Goal: Task Accomplishment & Management: Manage account settings

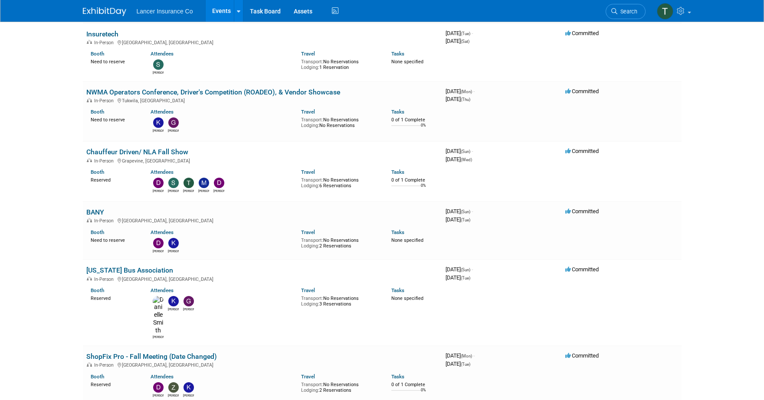
scroll to position [1131, 0]
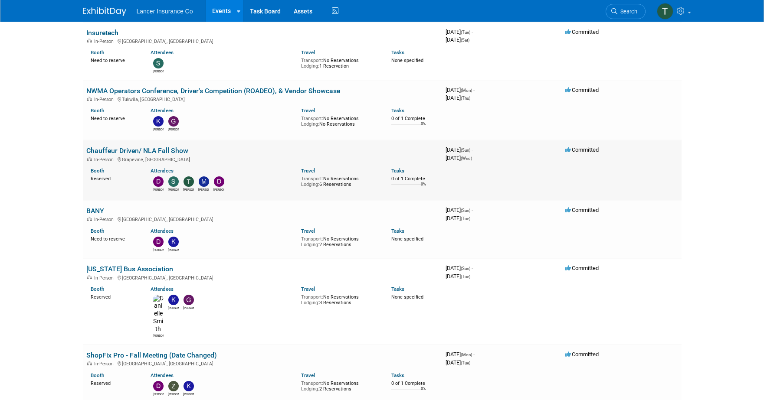
click at [116, 147] on link "Chauffeur Driven/ NLA Fall Show" at bounding box center [137, 151] width 102 height 8
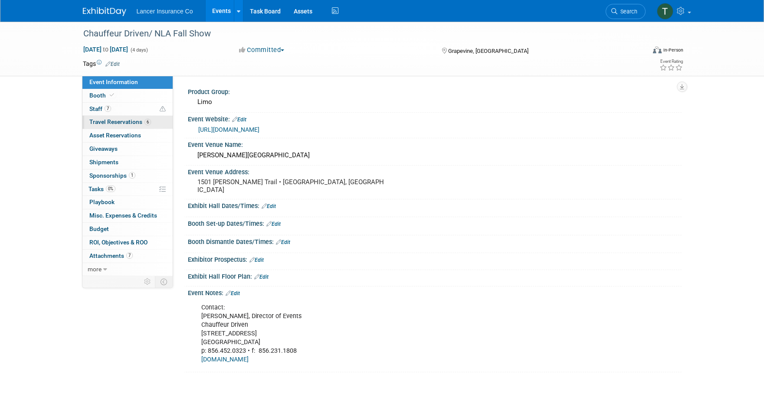
click at [104, 122] on span "Travel Reservations 6" at bounding box center [120, 121] width 62 height 7
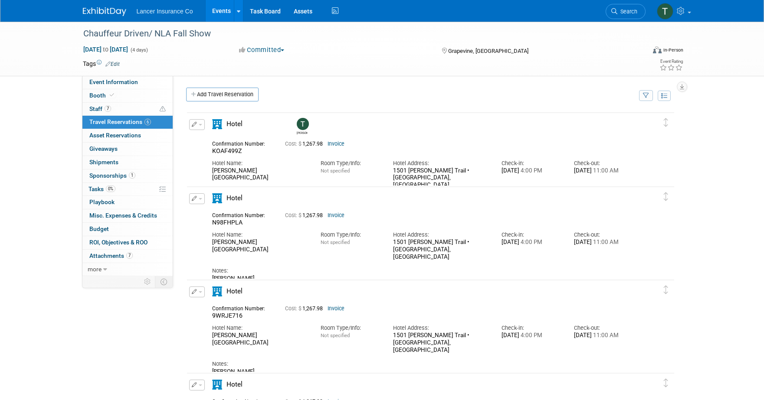
click at [202, 201] on button "button" at bounding box center [197, 199] width 16 height 11
click at [212, 211] on button "Edit Reservation" at bounding box center [226, 214] width 73 height 13
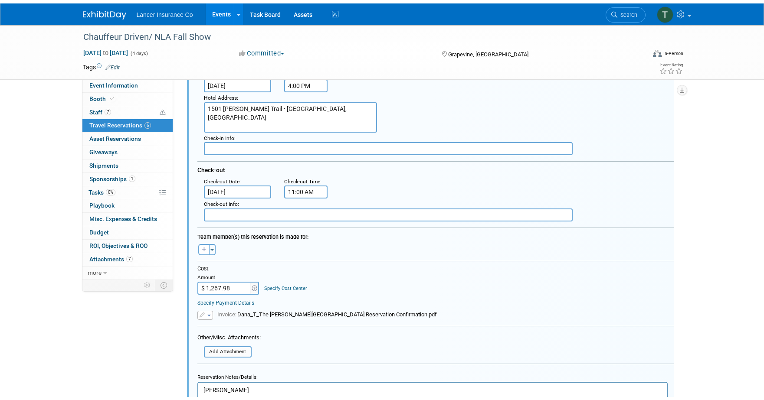
scroll to position [299, 0]
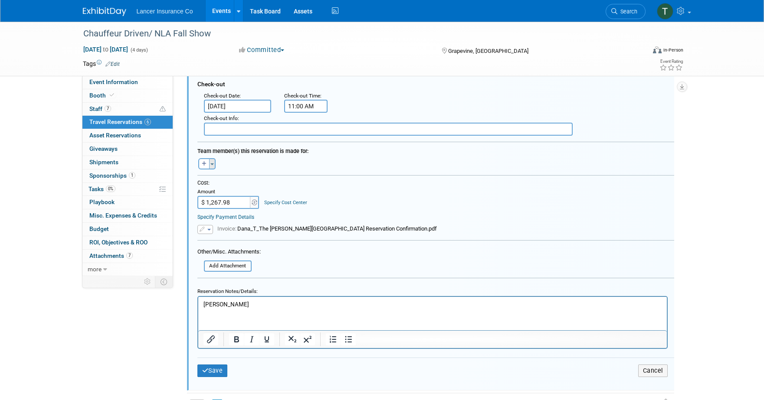
click at [212, 165] on button "Toggle Dropdown" at bounding box center [212, 163] width 7 height 11
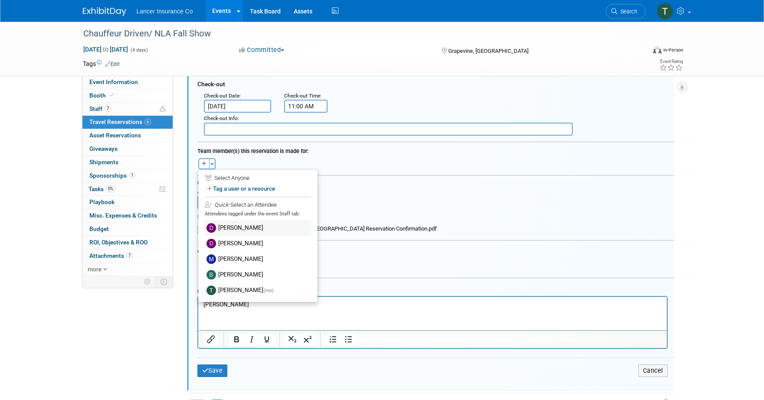
click at [225, 226] on label "Dana Turilli" at bounding box center [257, 228] width 107 height 16
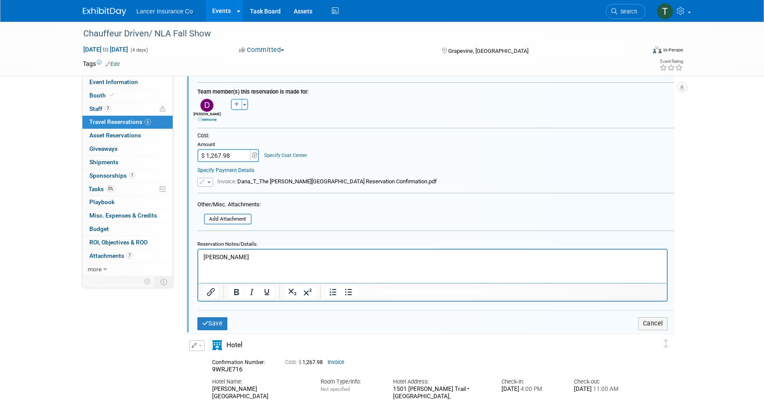
scroll to position [359, 0]
click at [220, 321] on button "Save" at bounding box center [212, 323] width 30 height 13
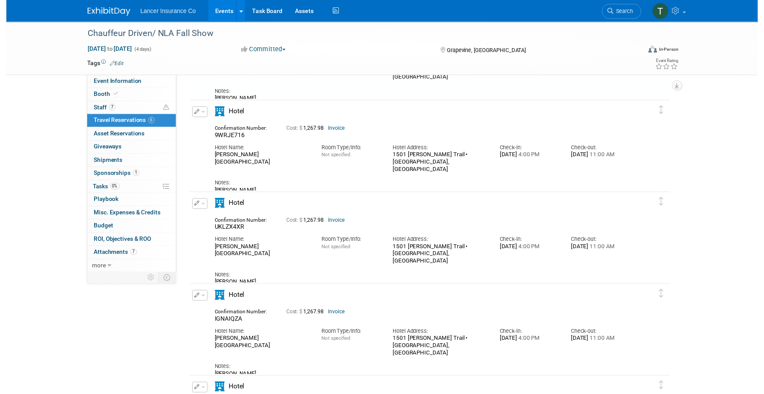
scroll to position [89, 0]
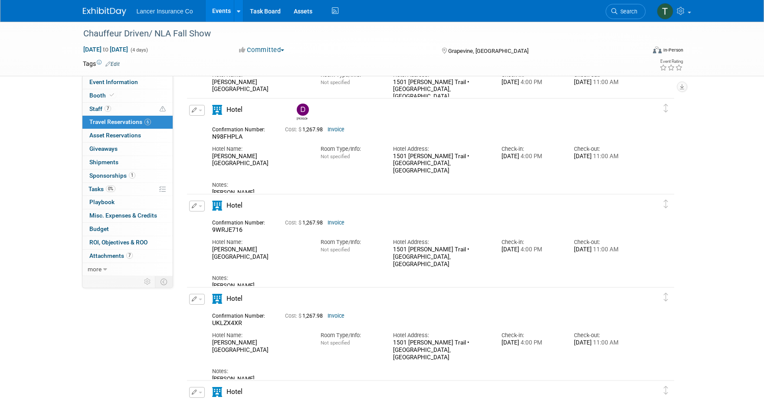
click at [201, 111] on span "button" at bounding box center [200, 111] width 3 height 2
click at [220, 127] on button "Edit Reservation" at bounding box center [226, 125] width 73 height 13
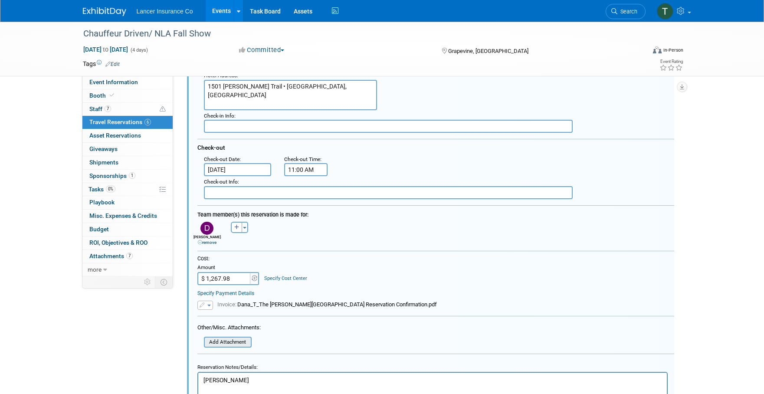
scroll to position [249, 0]
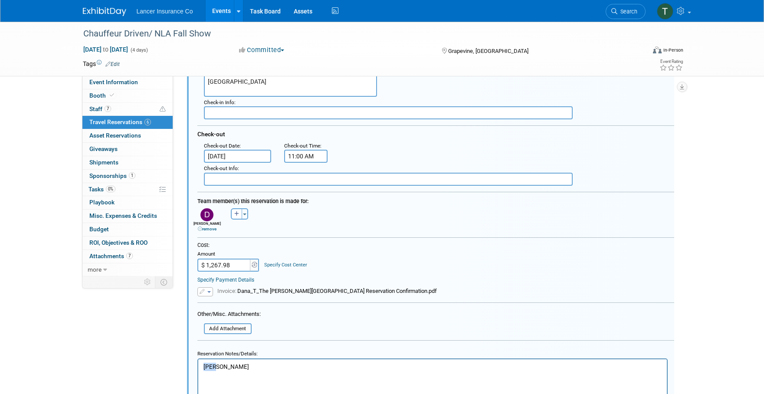
drag, startPoint x: 218, startPoint y: 364, endPoint x: 197, endPoint y: 363, distance: 20.8
click at [198, 363] on html "Dana" at bounding box center [432, 365] width 469 height 12
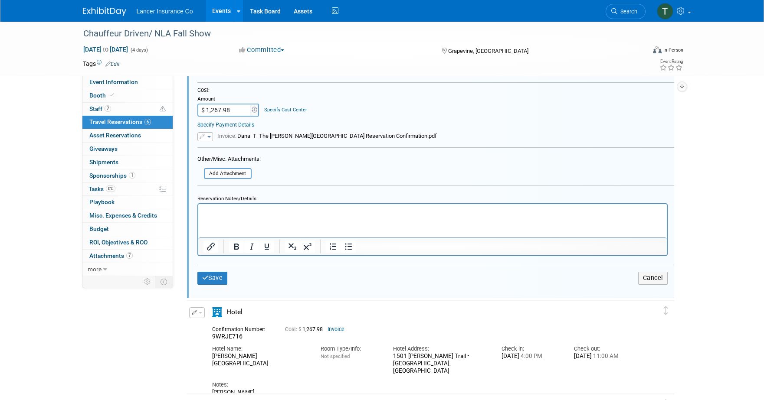
scroll to position [405, 0]
click at [212, 275] on button "Save" at bounding box center [212, 277] width 30 height 13
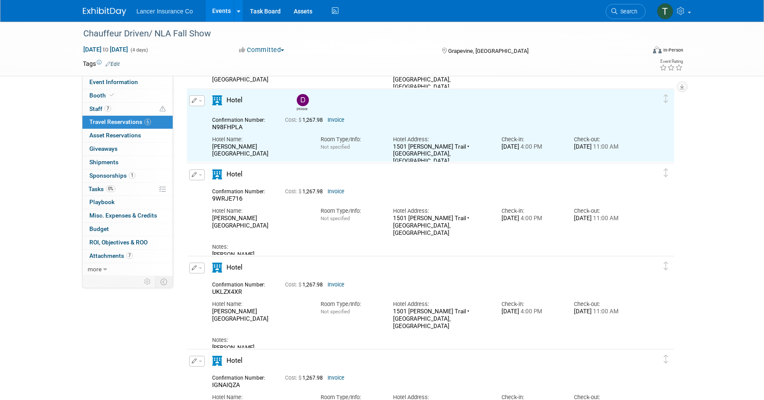
scroll to position [89, 0]
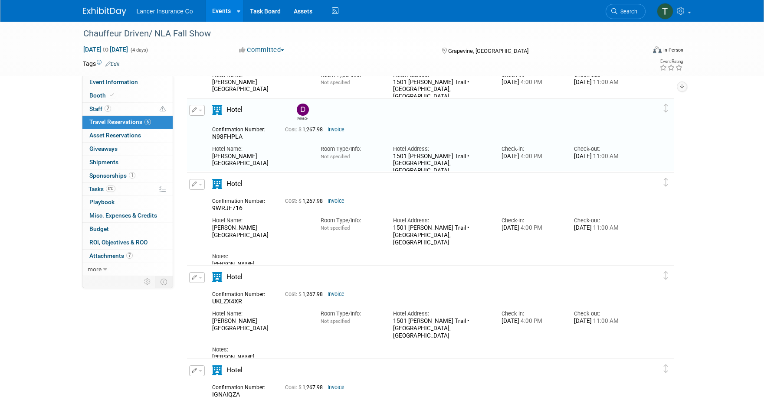
click at [200, 185] on span "button" at bounding box center [200, 185] width 3 height 2
click at [209, 197] on button "Edit Reservation" at bounding box center [226, 200] width 73 height 13
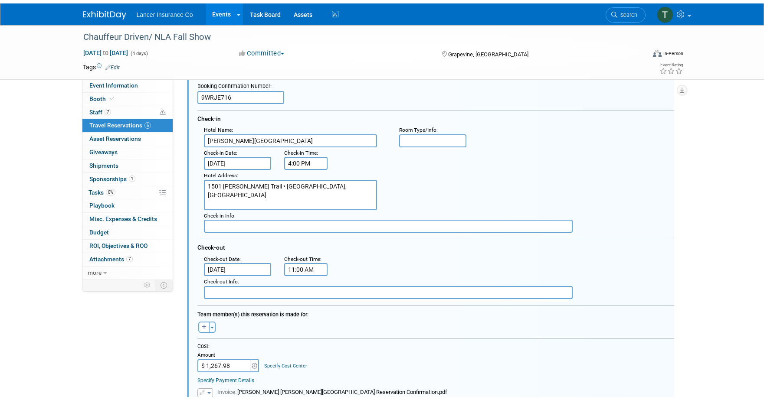
scroll to position [374, 0]
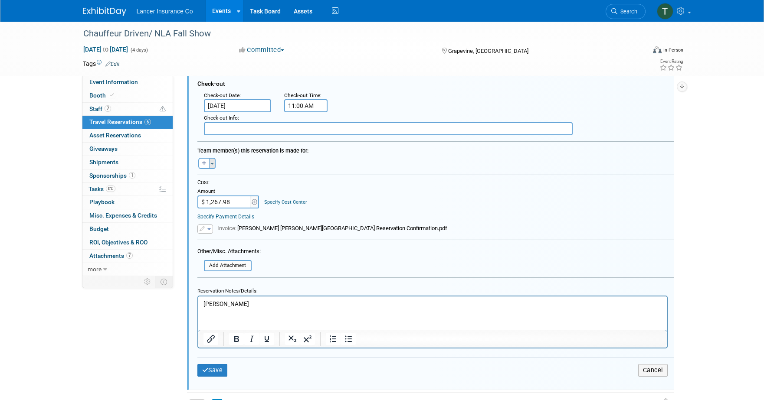
click at [213, 166] on button "Toggle Dropdown" at bounding box center [212, 163] width 7 height 11
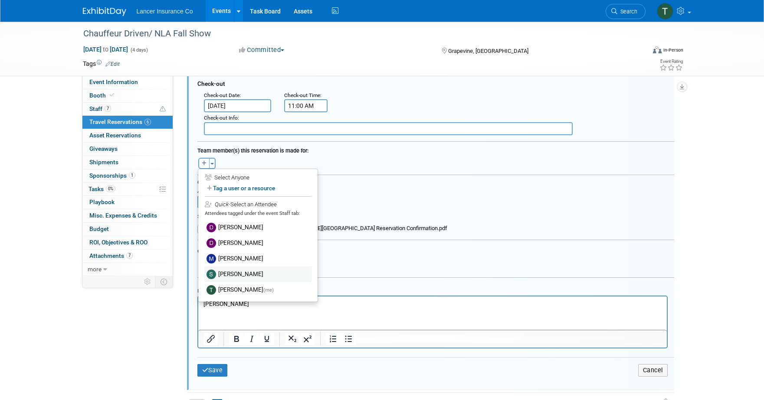
click at [225, 273] on label "Steven O'Shea" at bounding box center [257, 275] width 107 height 16
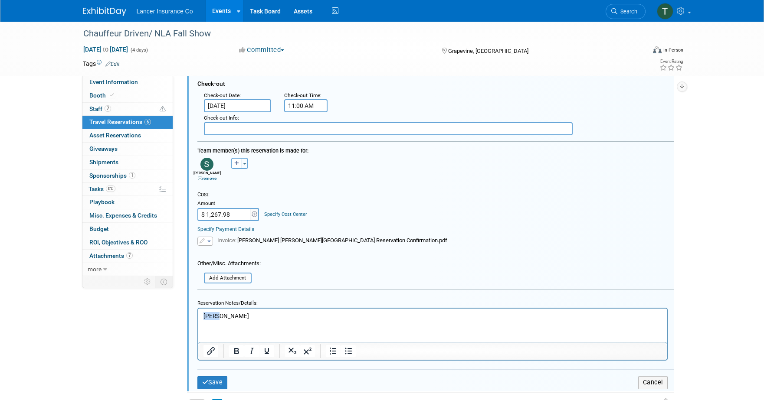
drag, startPoint x: 225, startPoint y: 315, endPoint x: 189, endPoint y: 309, distance: 36.9
click at [198, 309] on html "Steve" at bounding box center [432, 315] width 469 height 12
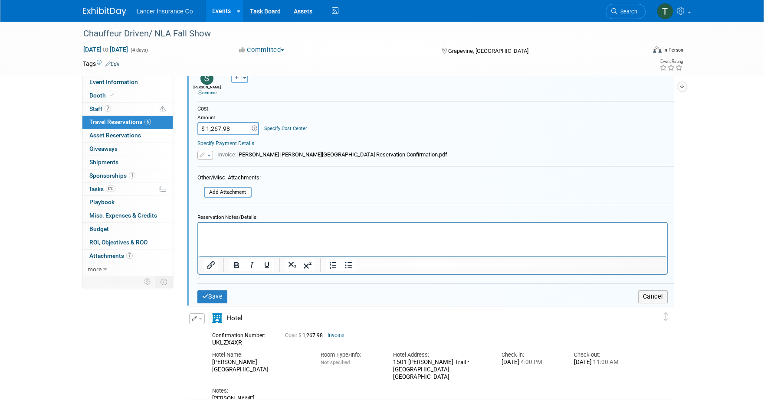
scroll to position [542, 0]
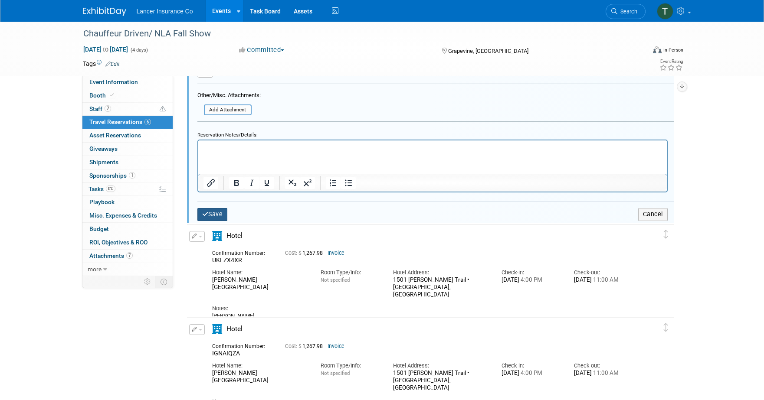
click at [213, 217] on button "Save" at bounding box center [212, 214] width 30 height 13
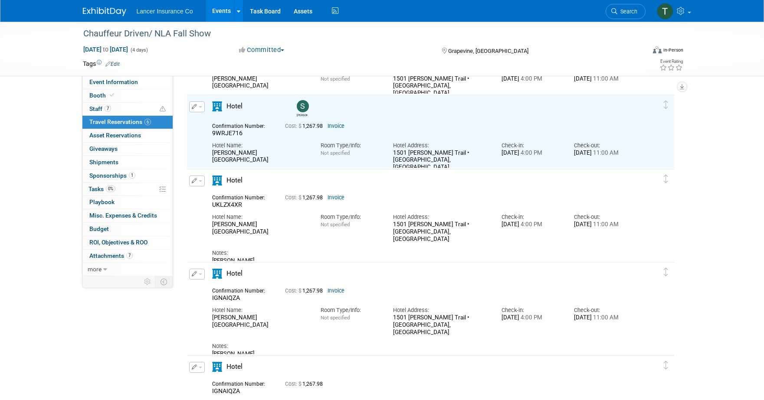
scroll to position [163, 0]
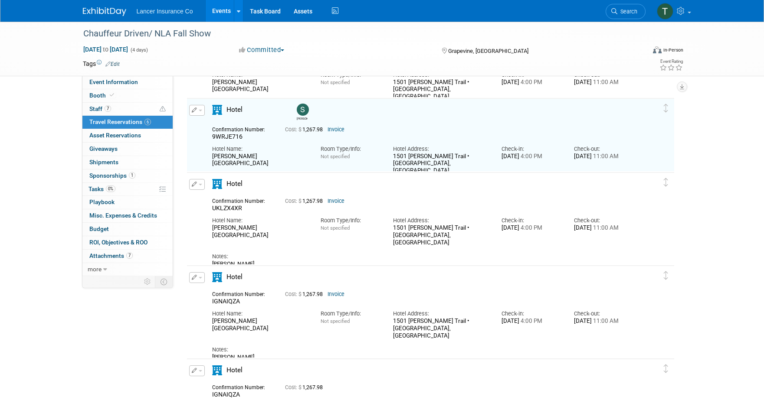
click at [200, 186] on button "button" at bounding box center [197, 184] width 16 height 11
click at [212, 197] on button "Edit Reservation" at bounding box center [226, 200] width 73 height 13
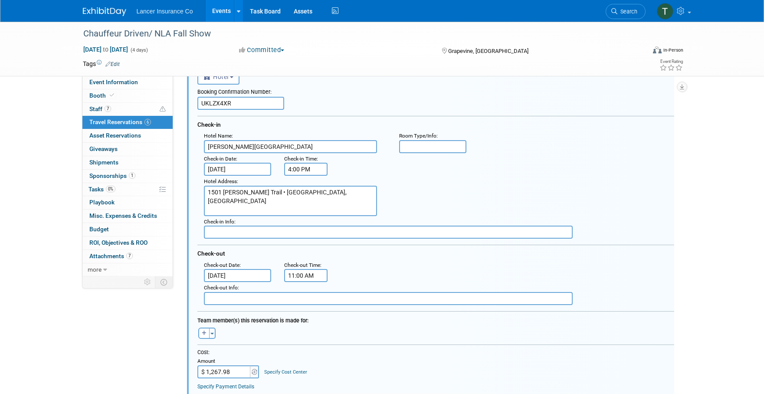
scroll to position [282, 0]
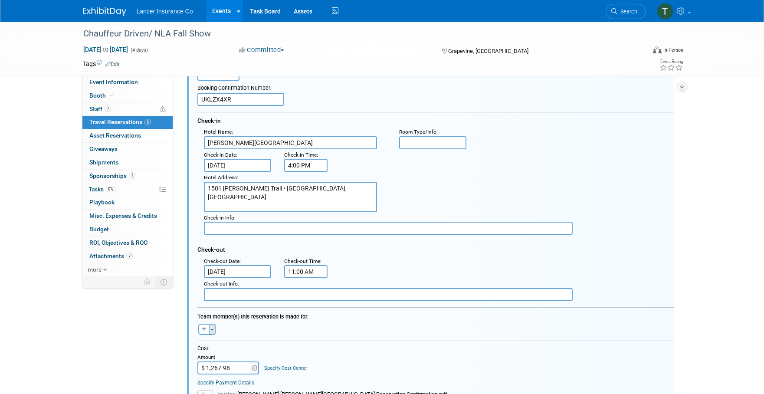
click at [214, 330] on button "Toggle Dropdown" at bounding box center [212, 329] width 7 height 11
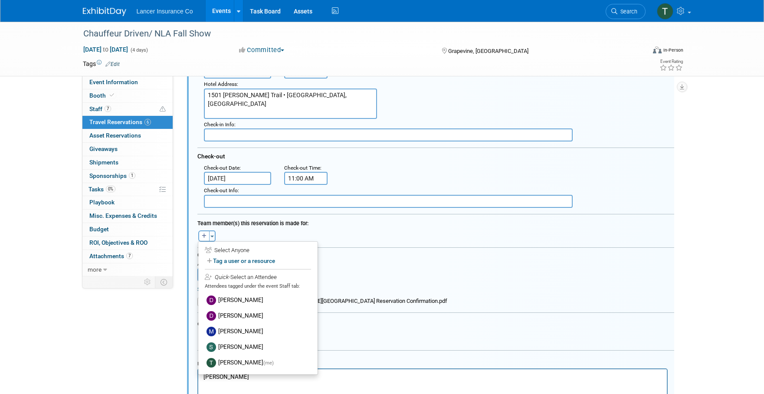
scroll to position [376, 0]
click at [332, 227] on div "Team member(s) this reservation is made for:" at bounding box center [435, 221] width 477 height 13
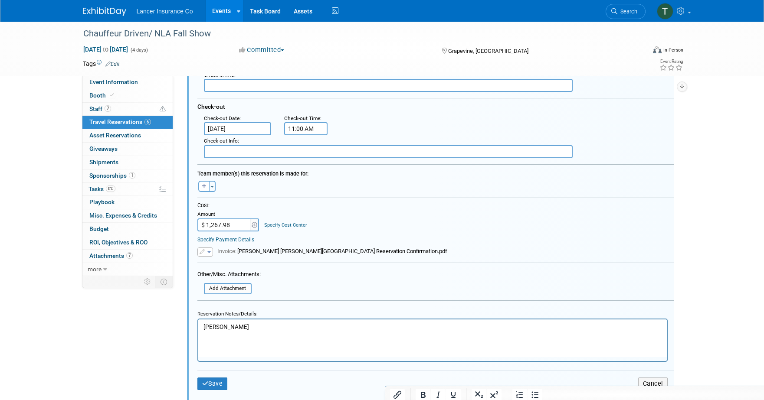
scroll to position [607, 0]
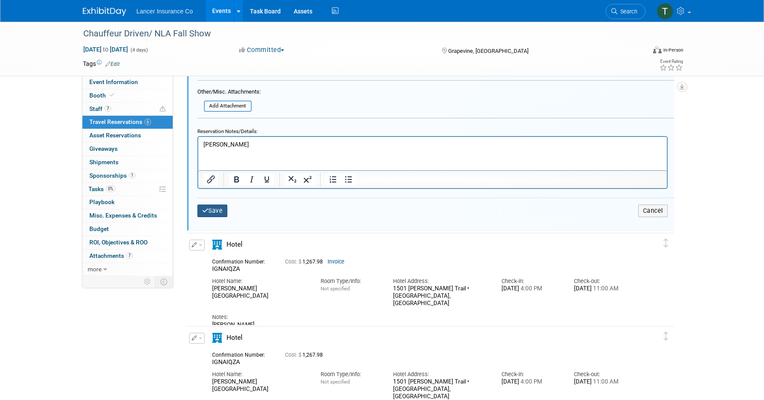
click at [209, 215] on button "Save" at bounding box center [212, 211] width 30 height 13
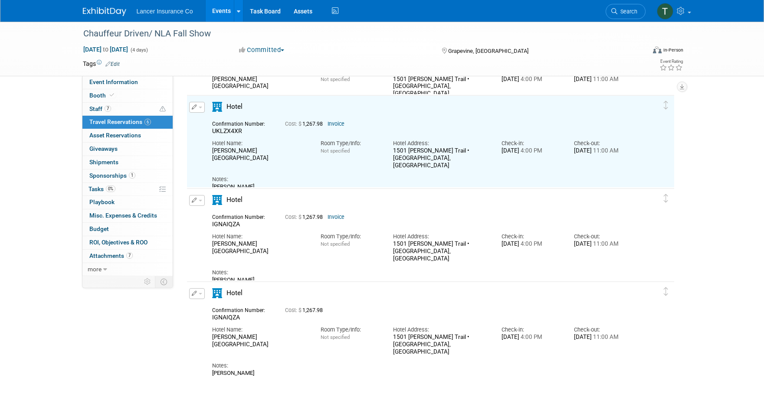
scroll to position [237, 0]
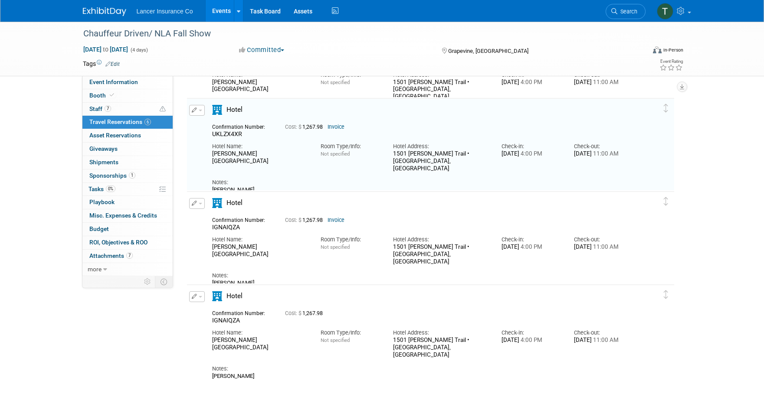
click at [203, 206] on button "button" at bounding box center [197, 203] width 16 height 11
click at [224, 220] on button "Edit Reservation" at bounding box center [226, 219] width 73 height 13
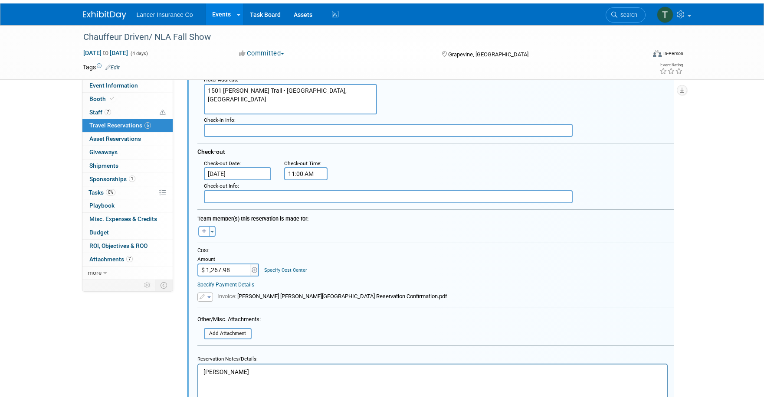
scroll to position [515, 0]
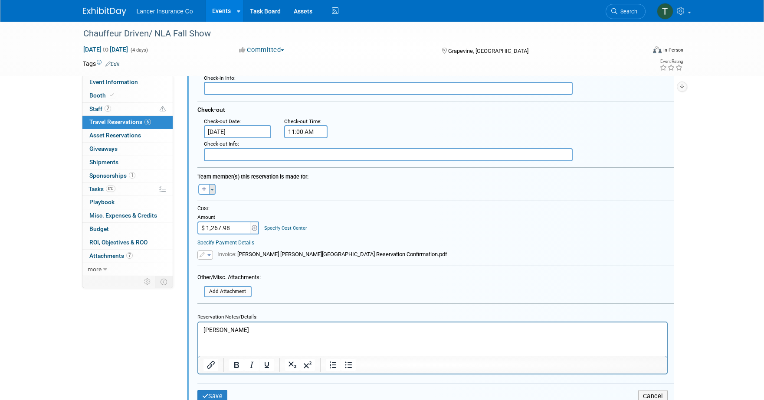
click at [211, 191] on button "Toggle Dropdown" at bounding box center [212, 189] width 7 height 11
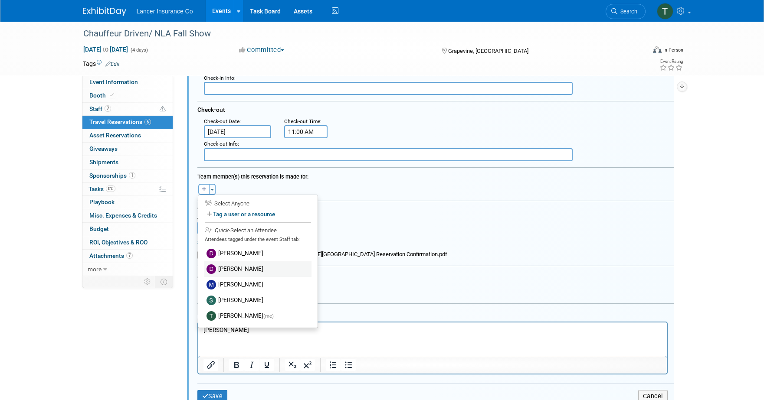
click at [224, 269] on label "Dennis Kelly" at bounding box center [257, 270] width 107 height 16
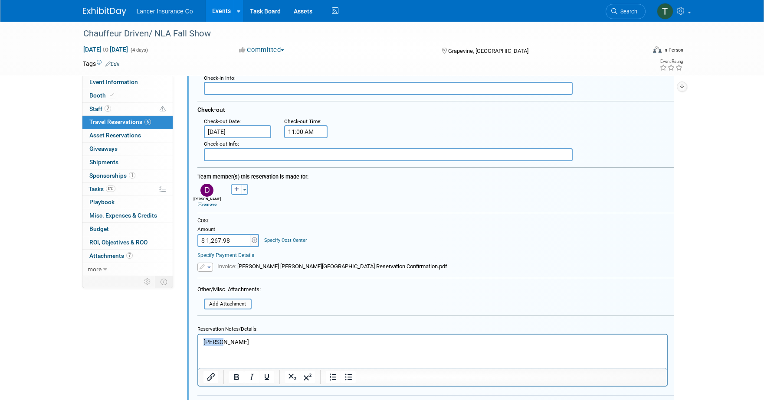
drag, startPoint x: 230, startPoint y: 343, endPoint x: 193, endPoint y: 341, distance: 36.9
click at [198, 341] on html "[PERSON_NAME]" at bounding box center [432, 341] width 469 height 12
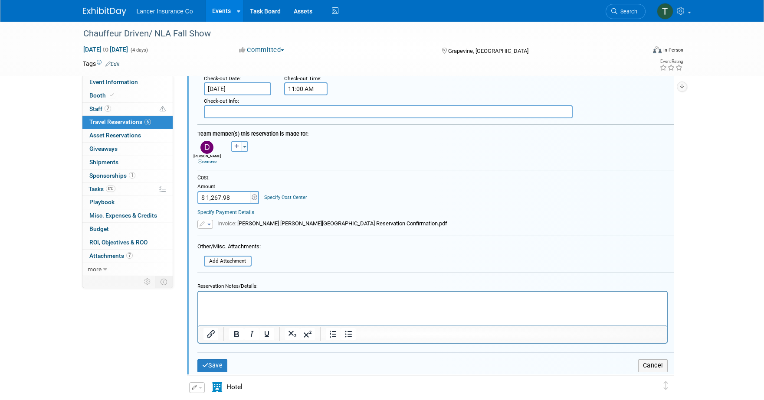
scroll to position [660, 0]
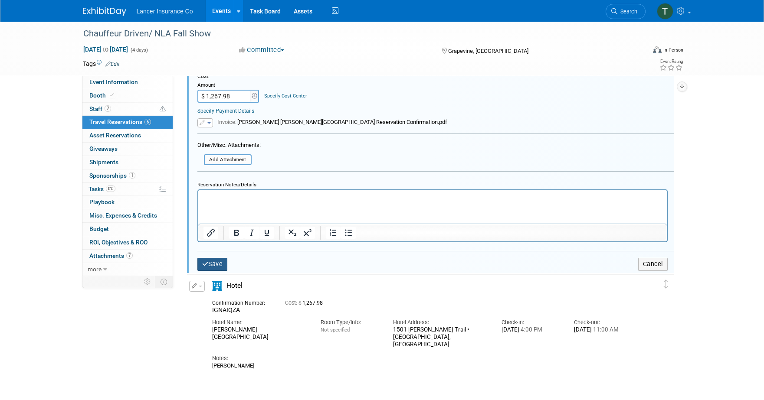
click at [217, 267] on button "Save" at bounding box center [212, 264] width 30 height 13
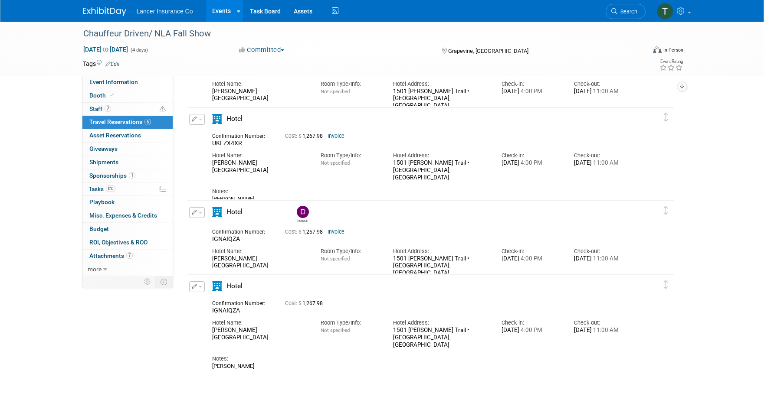
scroll to position [199, 0]
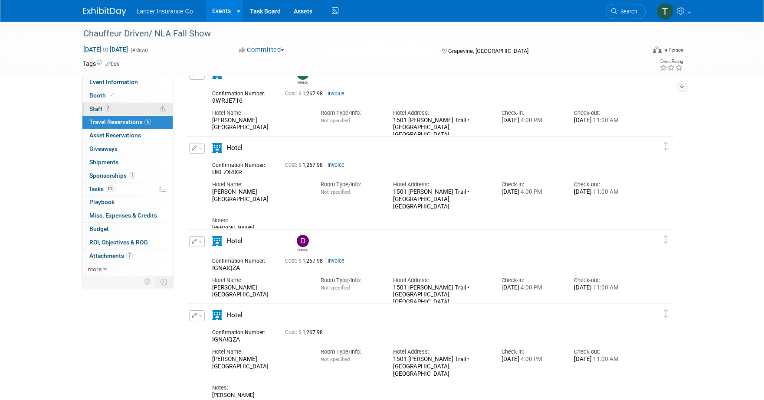
click at [95, 112] on span "Staff 7" at bounding box center [100, 108] width 22 height 7
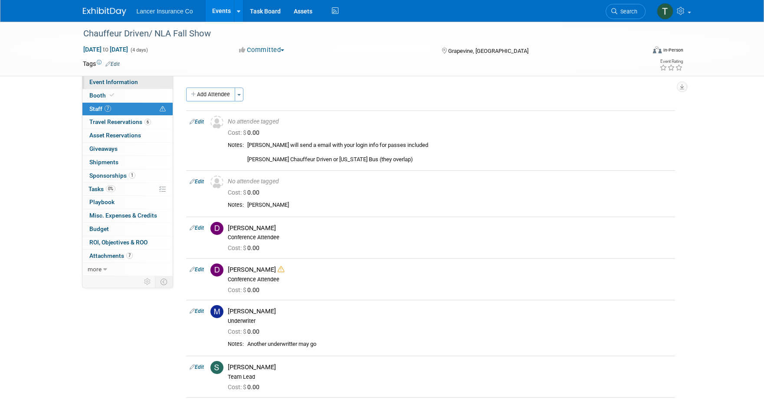
click at [102, 82] on span "Event Information" at bounding box center [113, 82] width 49 height 7
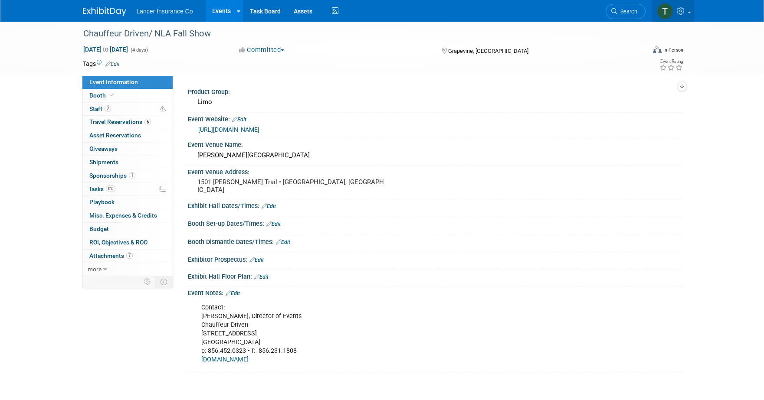
click at [686, 10] on icon at bounding box center [682, 11] width 10 height 8
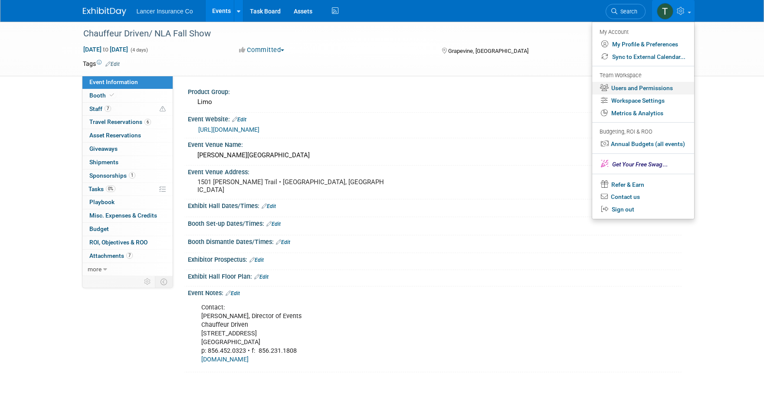
click at [641, 89] on link "Users and Permissions" at bounding box center [643, 88] width 102 height 13
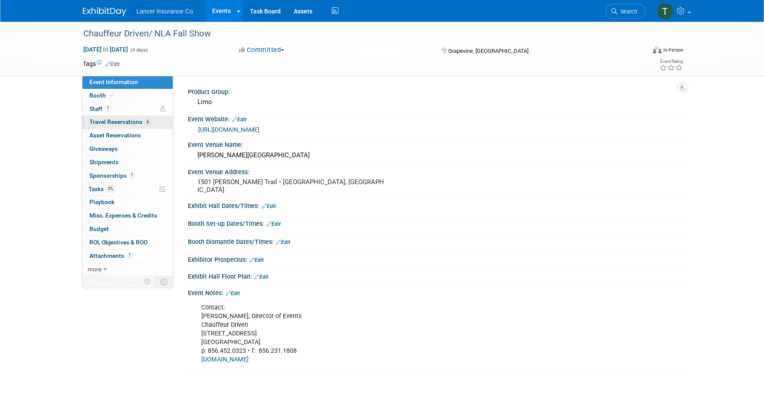
click at [108, 125] on span "Travel Reservations 6" at bounding box center [120, 121] width 62 height 7
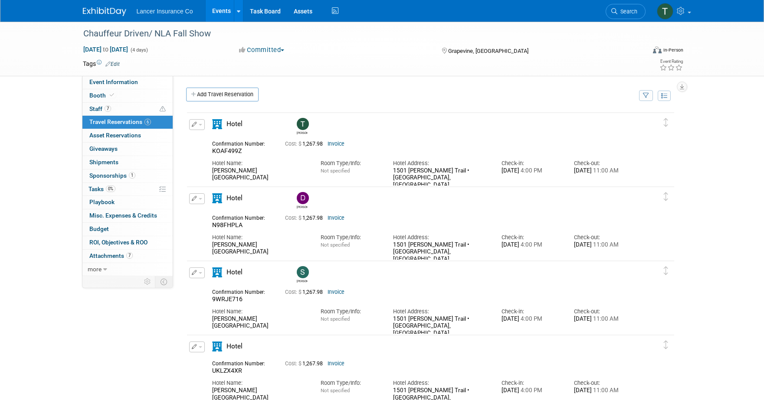
click at [306, 197] on img at bounding box center [303, 198] width 12 height 12
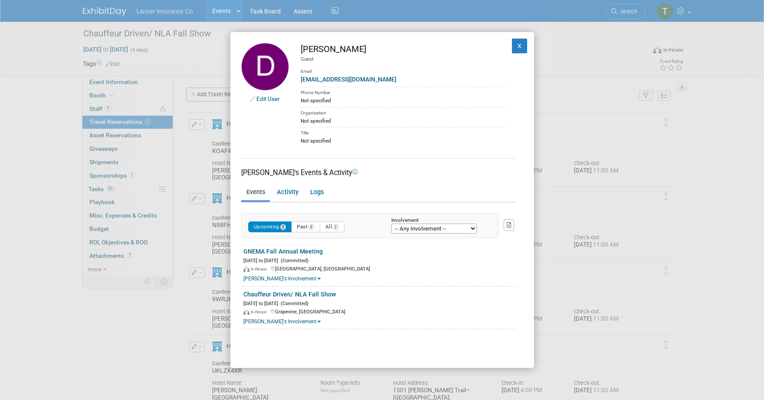
click at [113, 301] on div "Edit User Dana Turilli Guest Email dturilli@lancerinsurance.com Phone Number No…" at bounding box center [382, 200] width 764 height 400
click at [514, 45] on button "X" at bounding box center [520, 46] width 16 height 15
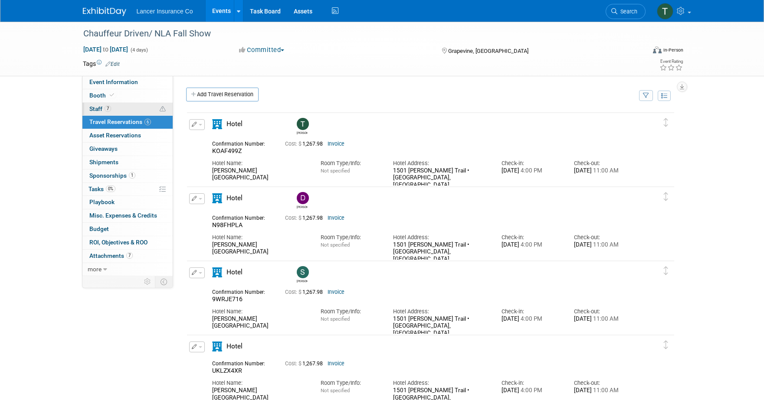
click at [97, 108] on span "Staff 7" at bounding box center [100, 108] width 22 height 7
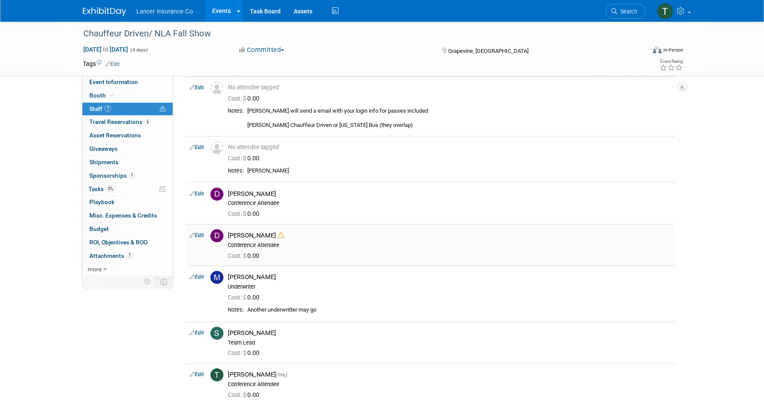
scroll to position [30, 0]
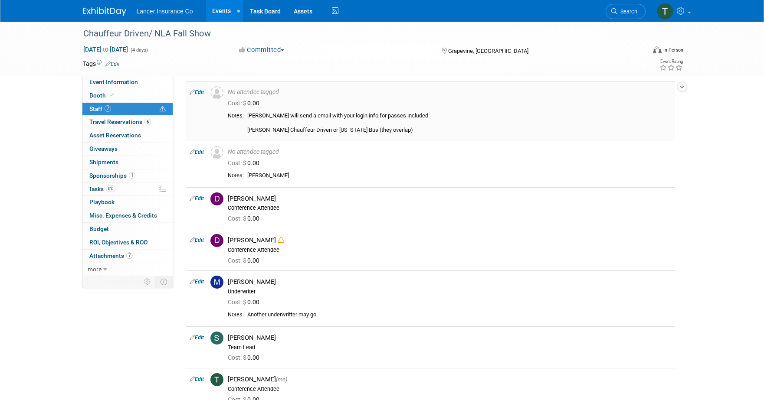
click at [201, 91] on link "Edit" at bounding box center [197, 92] width 14 height 6
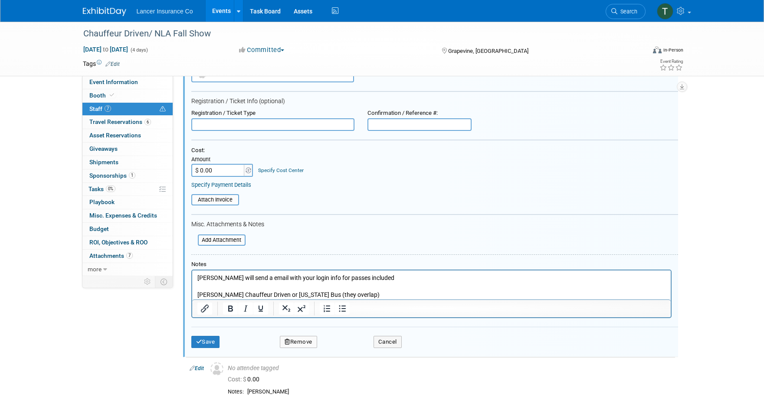
scroll to position [164, 0]
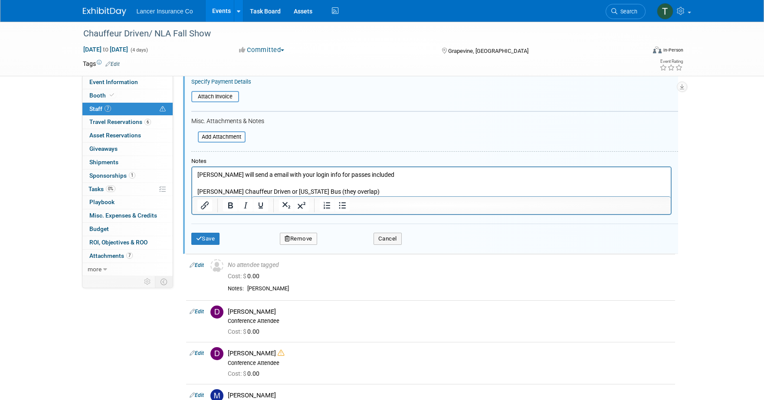
drag, startPoint x: 371, startPoint y: 192, endPoint x: 166, endPoint y: 194, distance: 205.3
click at [192, 194] on html "Jess will send a email with your login info for passes included Danielle Smith …" at bounding box center [431, 181] width 479 height 29
click at [200, 239] on icon "submit" at bounding box center [199, 239] width 6 height 6
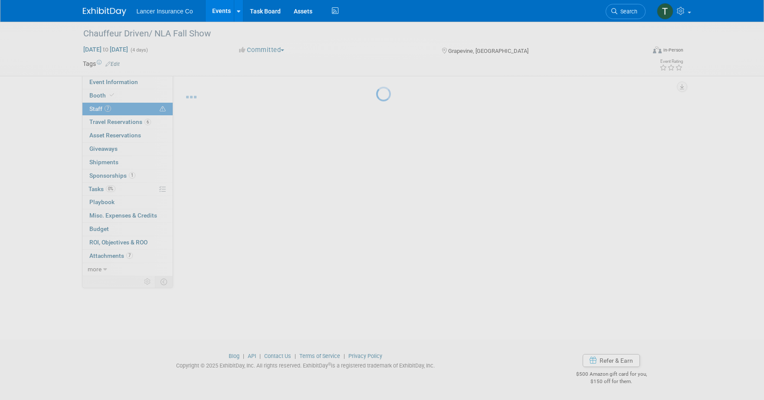
scroll to position [142, 0]
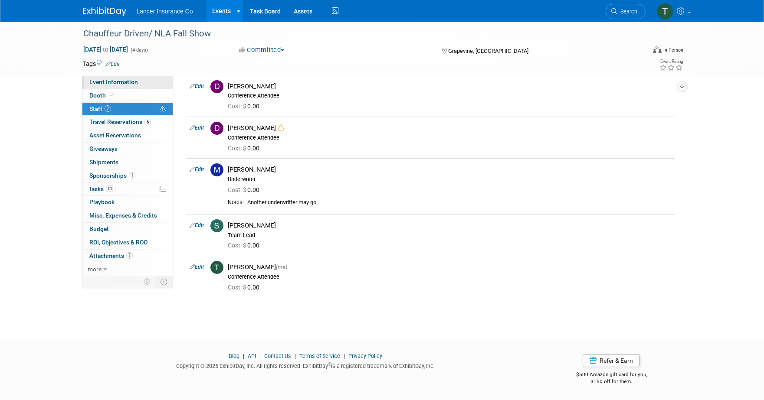
click at [98, 83] on span "Event Information" at bounding box center [113, 82] width 49 height 7
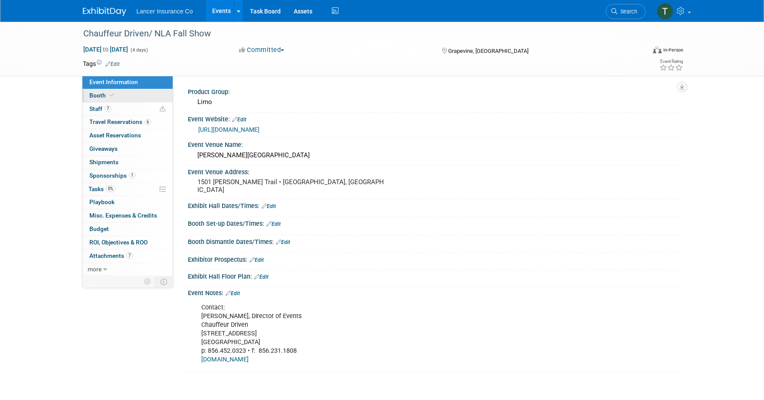
click at [99, 92] on span "Booth" at bounding box center [102, 95] width 26 height 7
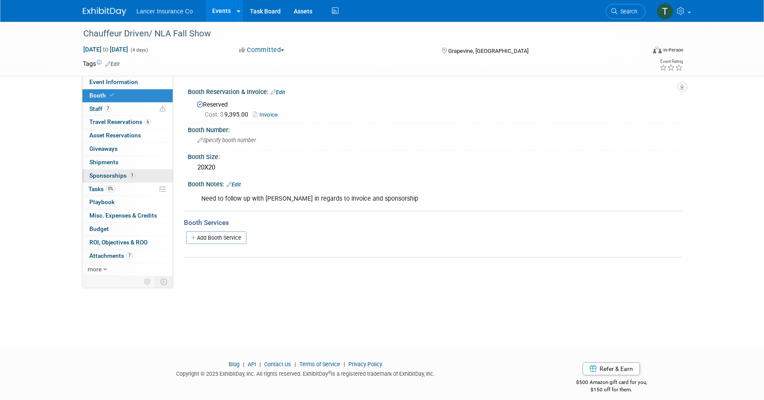
click at [114, 176] on span "Sponsorships 1" at bounding box center [112, 175] width 46 height 7
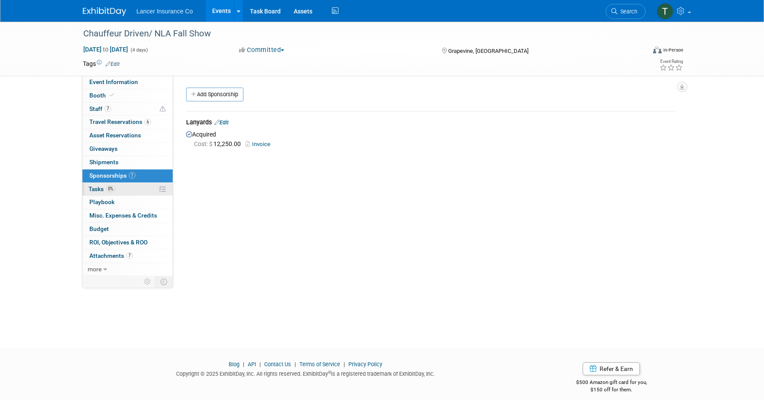
click at [100, 189] on span "Tasks 0%" at bounding box center [102, 189] width 27 height 7
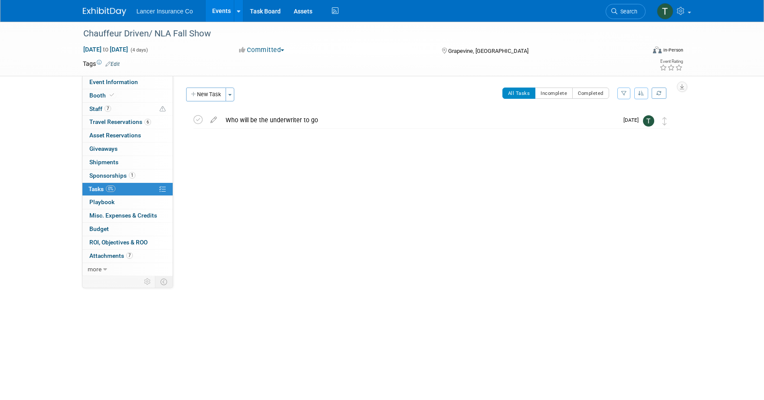
click at [220, 11] on link "Events" at bounding box center [222, 11] width 32 height 22
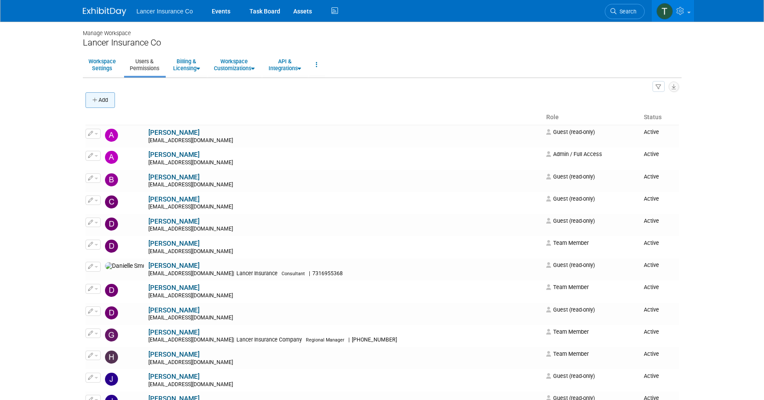
click at [110, 103] on button "Add" at bounding box center [100, 100] width 30 height 16
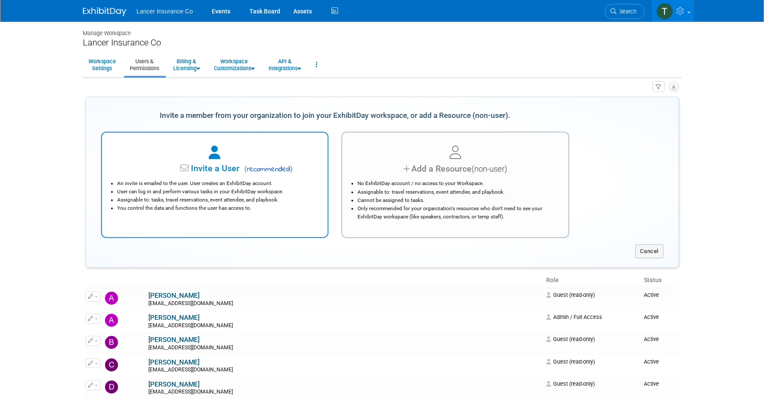
click at [218, 190] on li "User can log in and perform various tasks in your ExhibitDay workspace." at bounding box center [217, 192] width 200 height 8
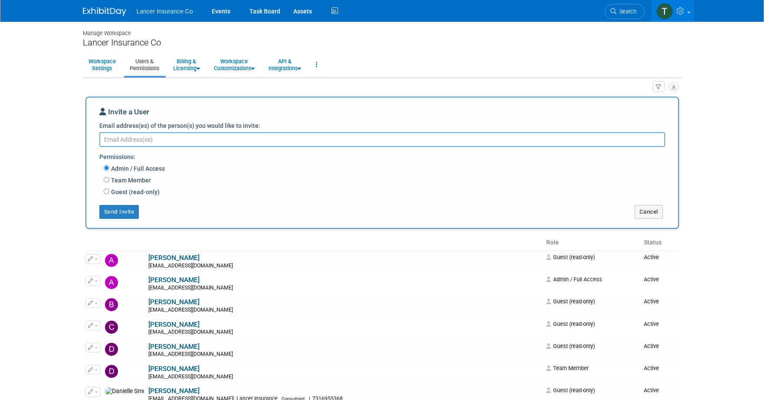
paste textarea "tfichter@lancerinsurance.com>"
type textarea "tfichter@lancerinsurance.com"
click at [107, 182] on input "Team Member" at bounding box center [107, 180] width 6 height 6
radio input "true"
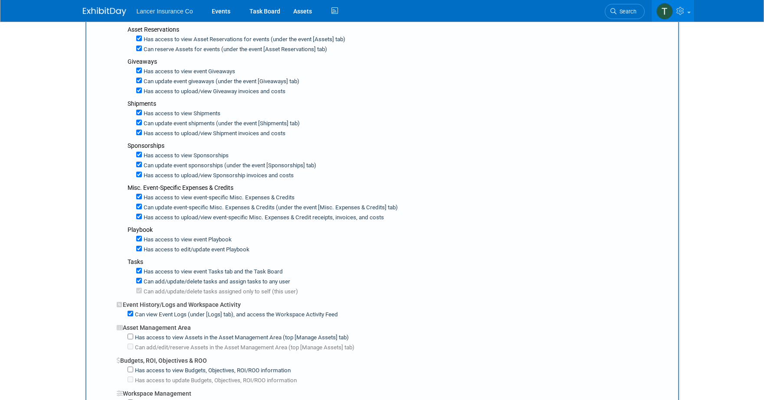
scroll to position [555, 0]
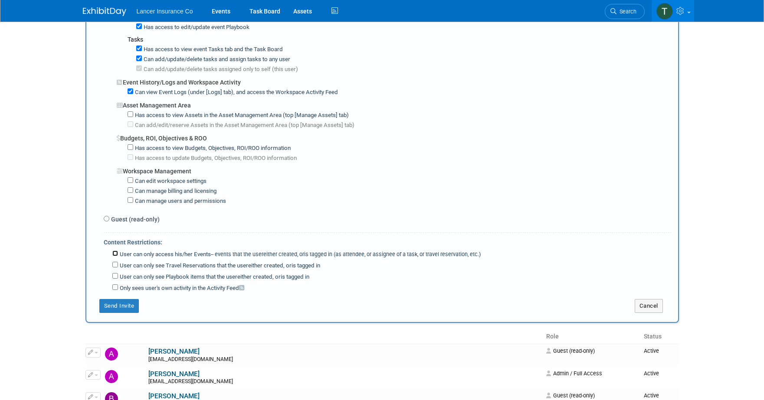
click at [113, 252] on input "User can only access his/her Events -- events that the user either created, or …" at bounding box center [115, 254] width 6 height 6
checkbox input "true"
click at [121, 306] on button "Send Invite" at bounding box center [119, 306] width 40 height 14
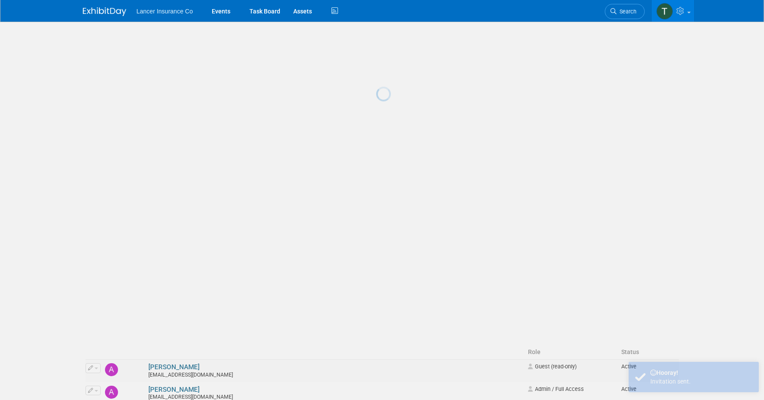
scroll to position [0, 0]
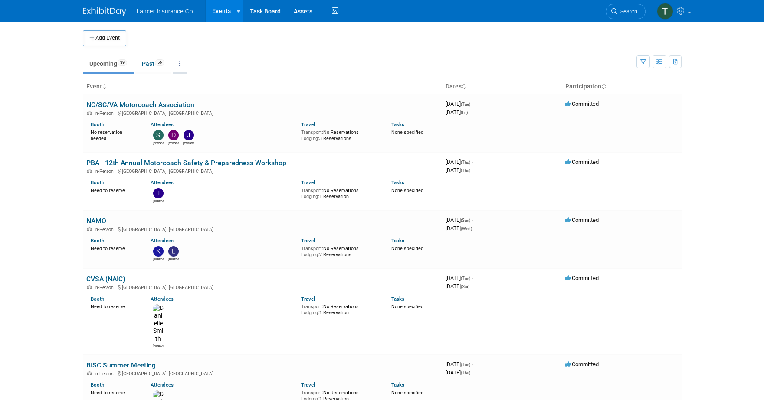
click at [179, 62] on link at bounding box center [180, 64] width 15 height 16
click at [201, 99] on link "Grouped Annually Events grouped by year" at bounding box center [207, 102] width 69 height 19
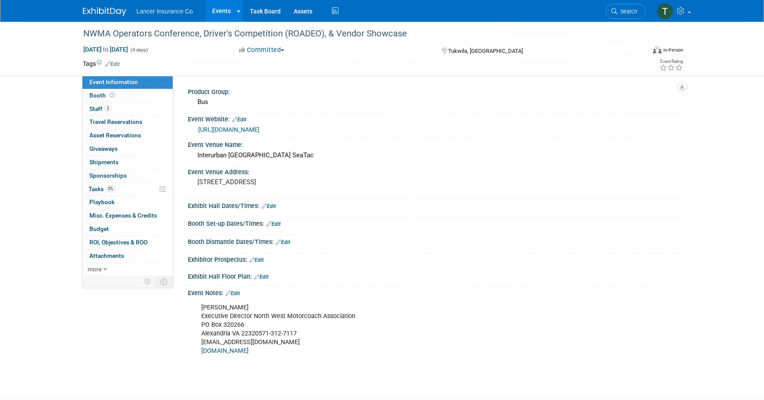
click at [221, 10] on link "Events" at bounding box center [222, 11] width 32 height 22
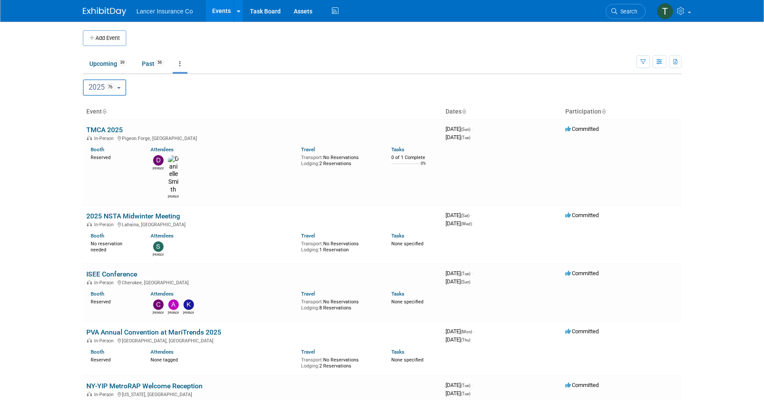
click at [121, 85] on button "2025 76" at bounding box center [105, 87] width 44 height 16
click at [102, 143] on label "2026 12" at bounding box center [106, 144] width 37 height 14
click at [90, 143] on input "2026 12" at bounding box center [88, 144] width 6 height 6
select select "2026"
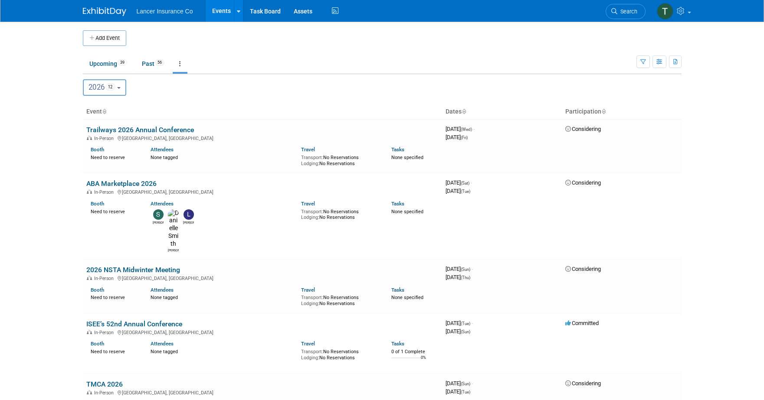
click at [109, 82] on button "2026 12" at bounding box center [105, 87] width 44 height 16
click at [107, 121] on label "2025 76" at bounding box center [106, 126] width 37 height 14
click at [90, 123] on input "2025 76" at bounding box center [88, 126] width 6 height 6
select select "2025"
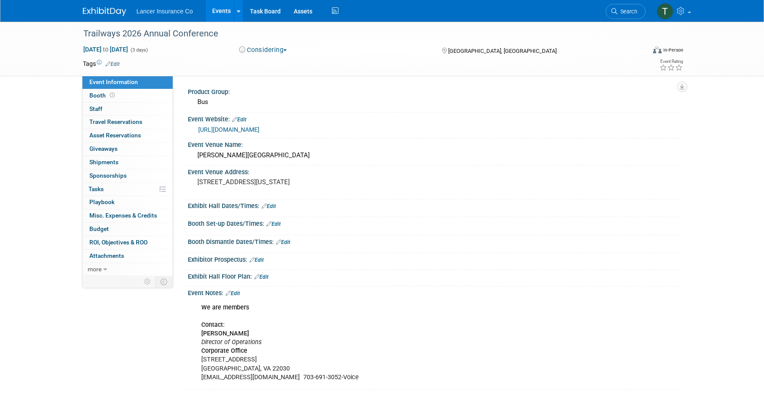
click at [231, 128] on link "[URL][DOMAIN_NAME]" at bounding box center [228, 129] width 61 height 7
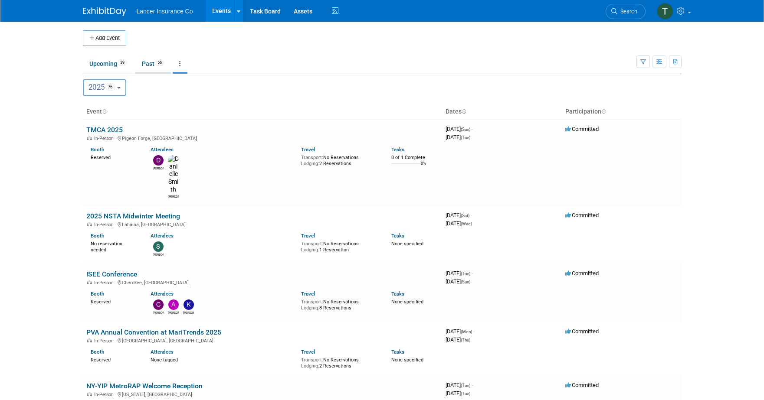
click at [148, 65] on link "Past 56" at bounding box center [153, 64] width 36 height 16
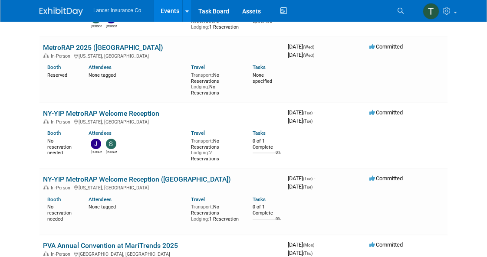
scroll to position [2957, 0]
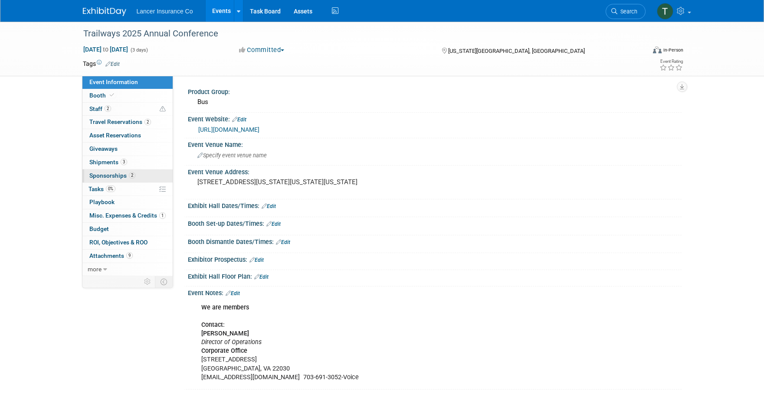
click at [110, 173] on span "Sponsorships 2" at bounding box center [112, 175] width 46 height 7
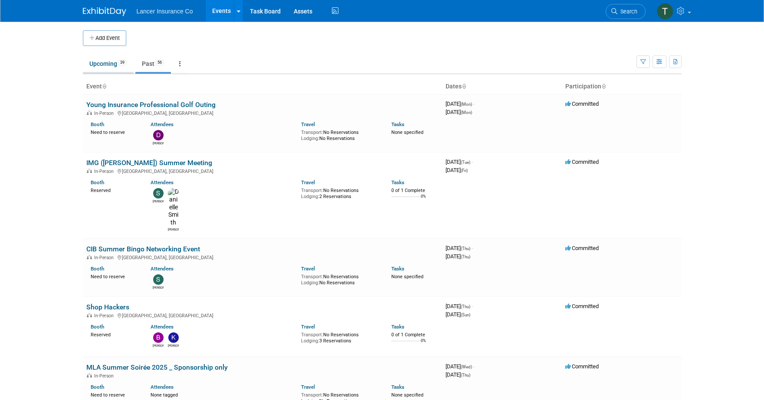
click at [108, 67] on link "Upcoming 39" at bounding box center [108, 64] width 51 height 16
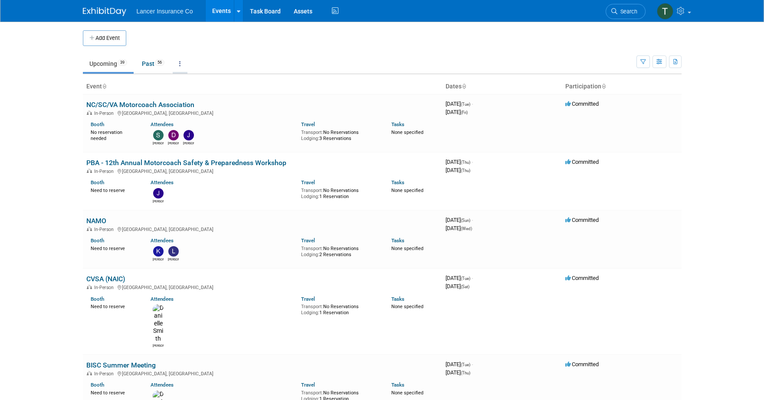
click at [181, 64] on link at bounding box center [180, 64] width 15 height 16
click at [189, 96] on link "Grouped Annually Events grouped by year" at bounding box center [207, 102] width 69 height 19
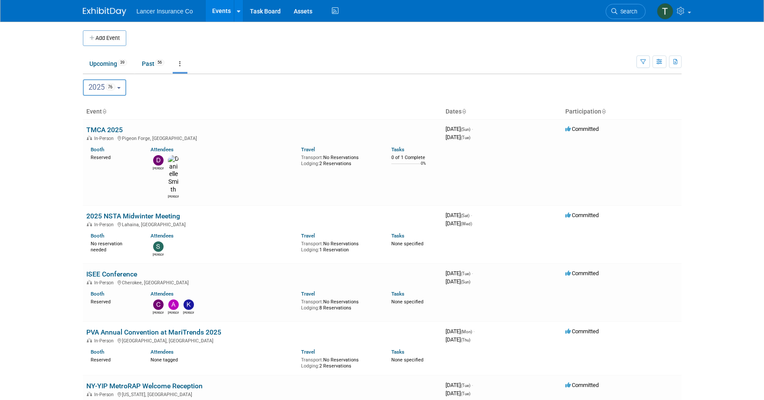
click at [121, 86] on button "2025 76" at bounding box center [105, 87] width 44 height 16
click at [105, 138] on label "2026 12" at bounding box center [106, 144] width 37 height 14
click at [90, 141] on input "2026 12" at bounding box center [88, 144] width 6 height 6
select select "2026"
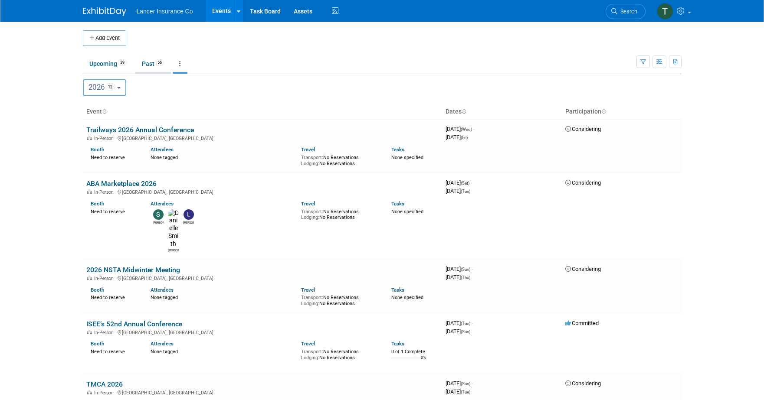
click at [153, 66] on link "Past 56" at bounding box center [153, 64] width 36 height 16
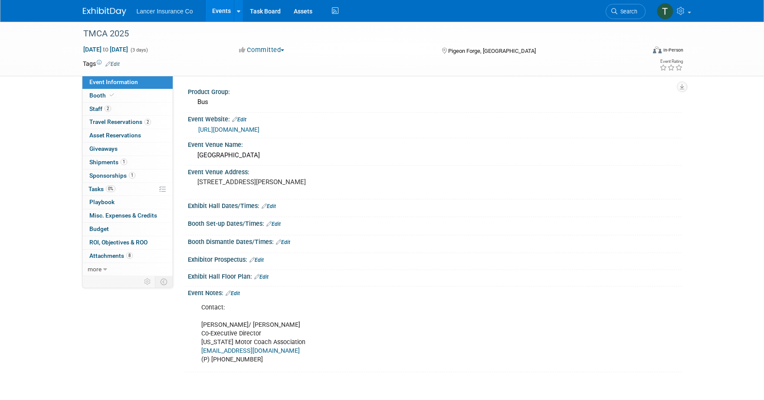
click at [238, 129] on link "https://tnmca.net/" at bounding box center [228, 129] width 61 height 7
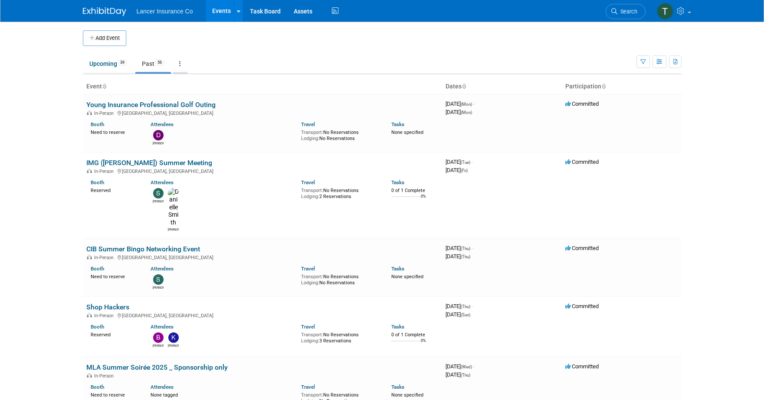
click at [181, 65] on icon at bounding box center [180, 64] width 2 height 6
click at [197, 96] on link "Grouped Annually Events grouped by year" at bounding box center [207, 102] width 69 height 19
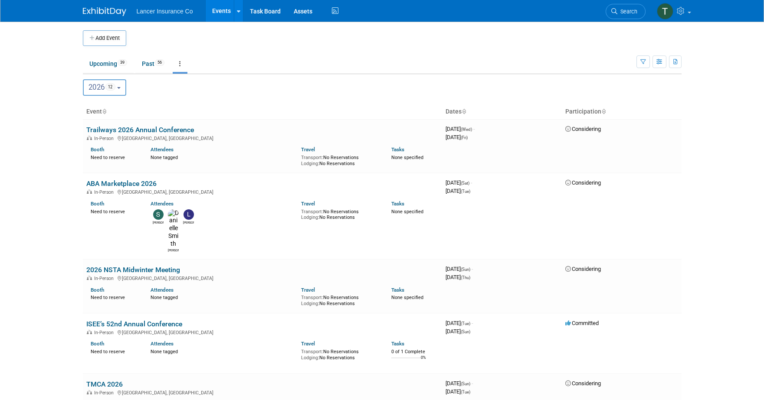
click at [121, 91] on button "2026 12" at bounding box center [105, 87] width 44 height 16
click at [101, 125] on label "2025 76" at bounding box center [106, 126] width 37 height 14
click at [90, 125] on input "2025 76" at bounding box center [88, 126] width 6 height 6
select select "2025"
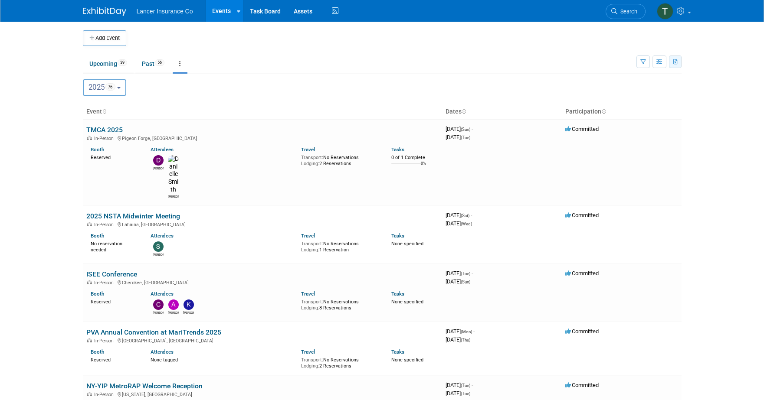
click at [674, 63] on icon "button" at bounding box center [675, 62] width 5 height 6
click at [716, 148] on body "Lancer Insurance Co Events Add Event Bulk Upload Events Shareable Event Boards …" at bounding box center [382, 200] width 764 height 400
click at [662, 64] on icon "button" at bounding box center [660, 62] width 7 height 6
click at [618, 133] on link "Expert Grid" at bounding box center [623, 132] width 73 height 12
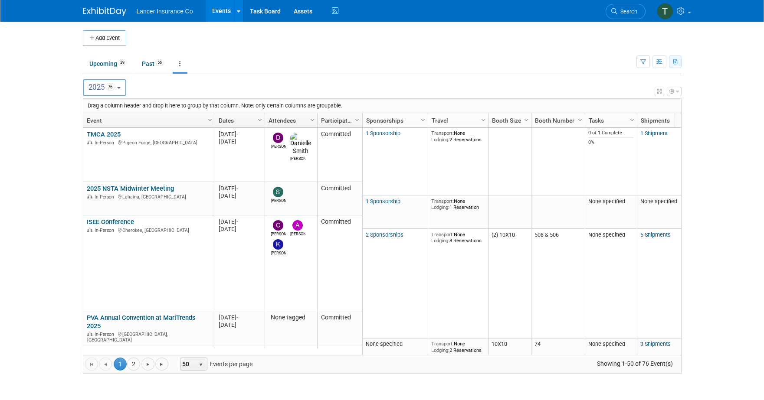
click at [679, 59] on button "button" at bounding box center [675, 62] width 13 height 13
click at [609, 87] on link "Export Current View (76 Events)" at bounding box center [628, 89] width 94 height 12
click at [673, 91] on icon "button" at bounding box center [672, 91] width 5 height 5
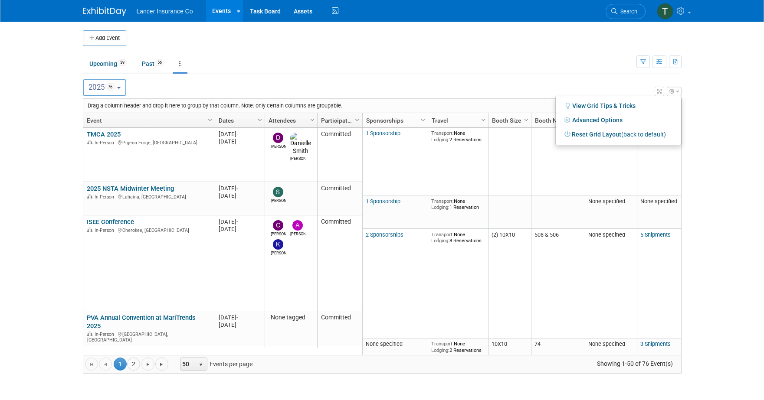
click at [702, 91] on body "Lancer Insurance Co Events Add Event Bulk Upload Events Shareable Event Boards …" at bounding box center [382, 200] width 764 height 400
